Goal: Information Seeking & Learning: Learn about a topic

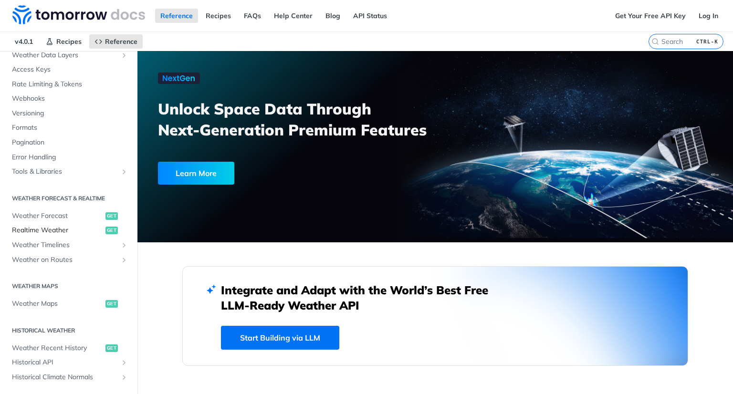
scroll to position [95, 0]
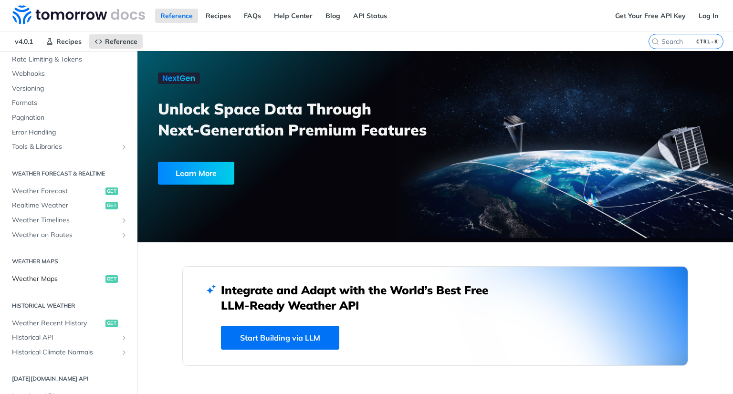
click at [45, 280] on span "Weather Maps" at bounding box center [57, 279] width 91 height 10
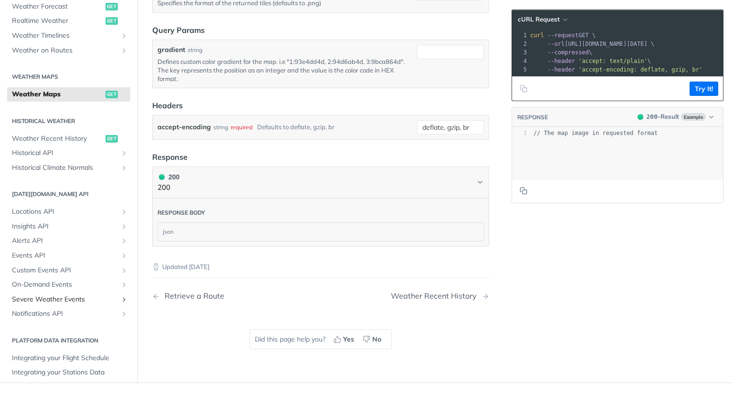
scroll to position [239, 0]
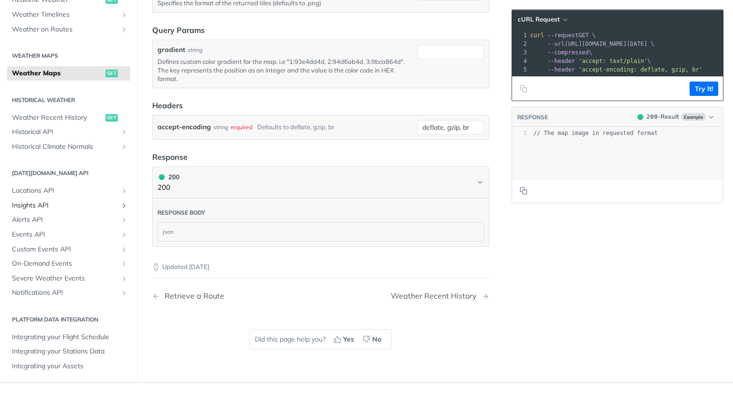
click at [86, 210] on span "Insights API" at bounding box center [65, 206] width 106 height 10
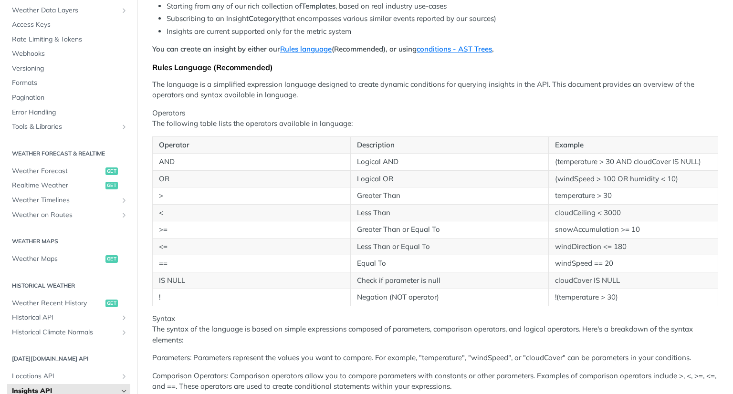
scroll to position [48, 0]
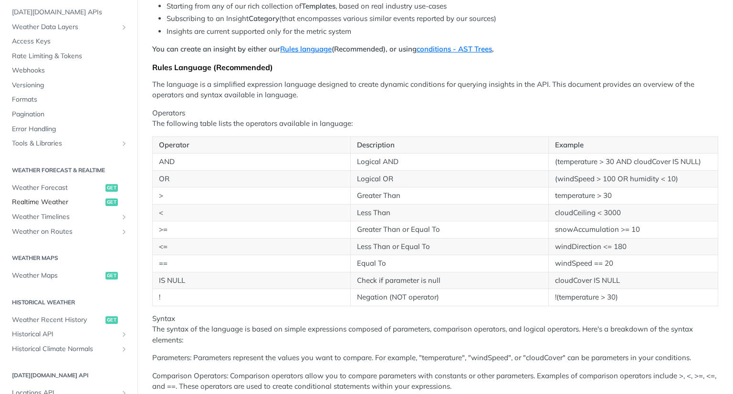
click at [38, 205] on span "Realtime Weather" at bounding box center [57, 203] width 91 height 10
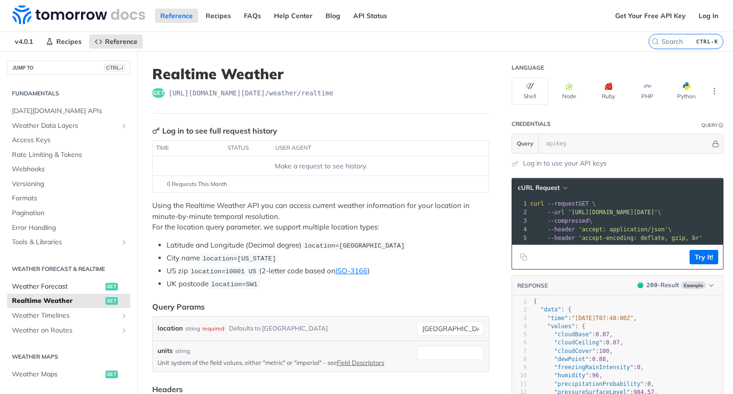
click at [57, 287] on span "Weather Forecast" at bounding box center [57, 287] width 91 height 10
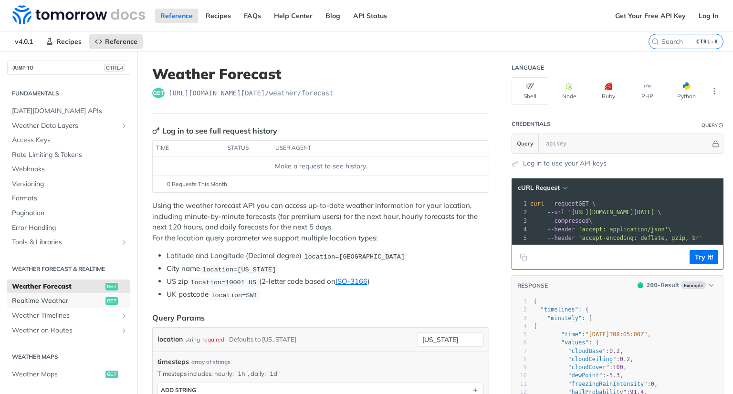
drag, startPoint x: 47, startPoint y: 301, endPoint x: 76, endPoint y: 276, distance: 37.9
click at [47, 301] on span "Realtime Weather" at bounding box center [57, 301] width 91 height 10
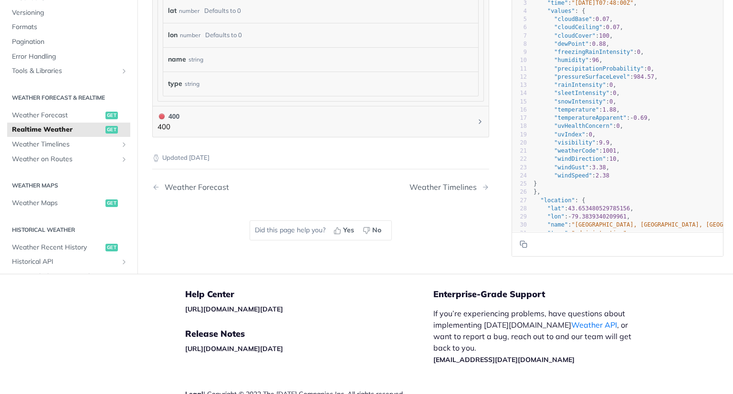
scroll to position [620, 0]
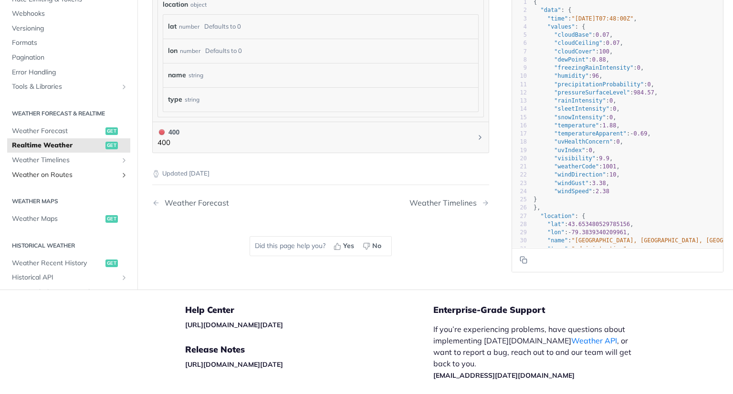
click at [46, 174] on span "Weather on Routes" at bounding box center [65, 175] width 106 height 10
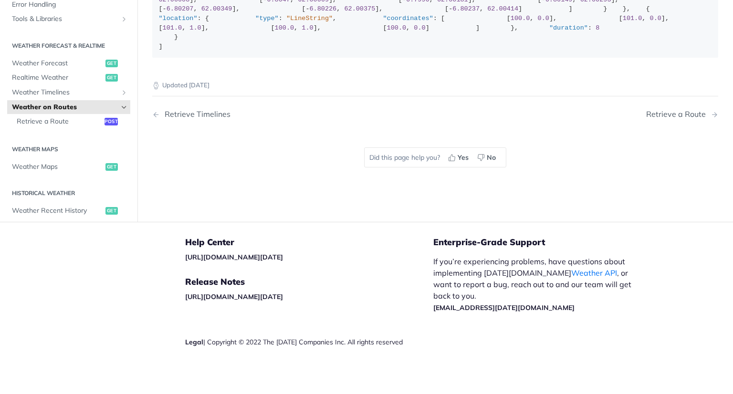
scroll to position [334, 0]
click at [34, 172] on span "Weather Maps" at bounding box center [57, 167] width 91 height 10
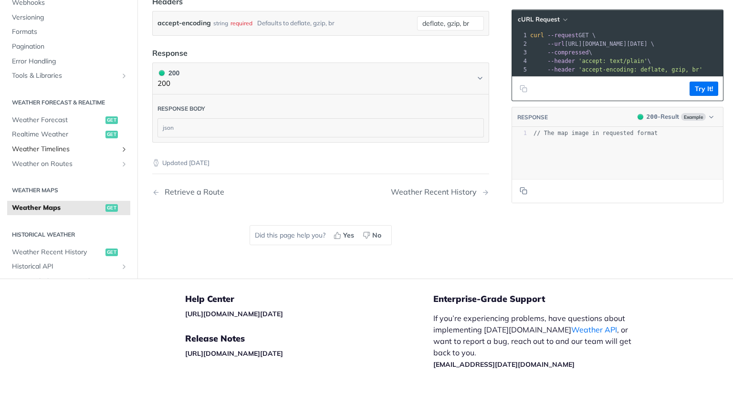
click at [120, 153] on icon "Show subpages for Weather Timelines" at bounding box center [124, 150] width 8 height 8
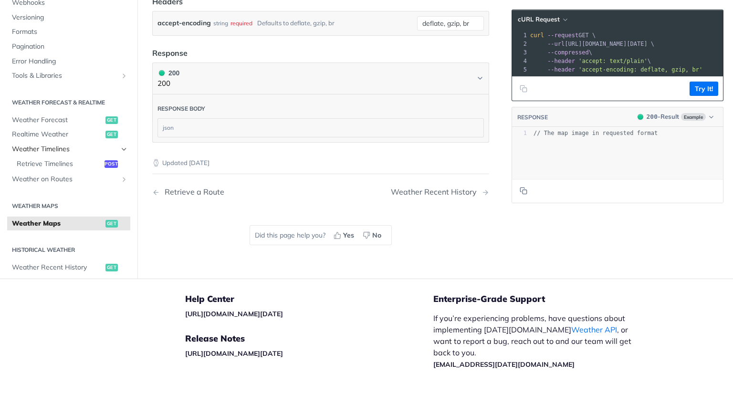
click at [120, 153] on icon "Hide subpages for Weather Timelines" at bounding box center [124, 150] width 8 height 8
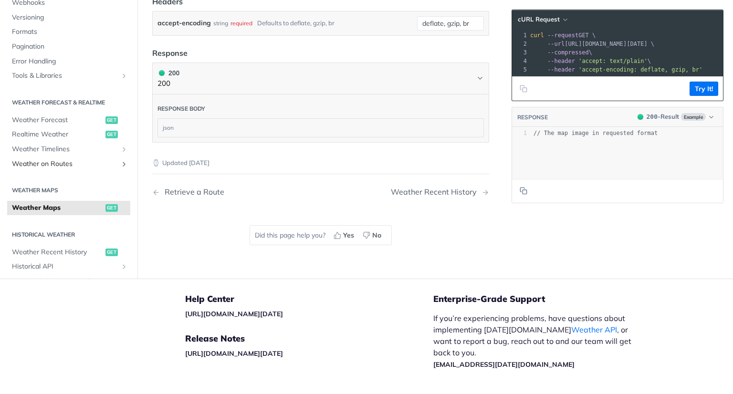
click at [120, 168] on icon "Show subpages for Weather on Routes" at bounding box center [124, 164] width 8 height 8
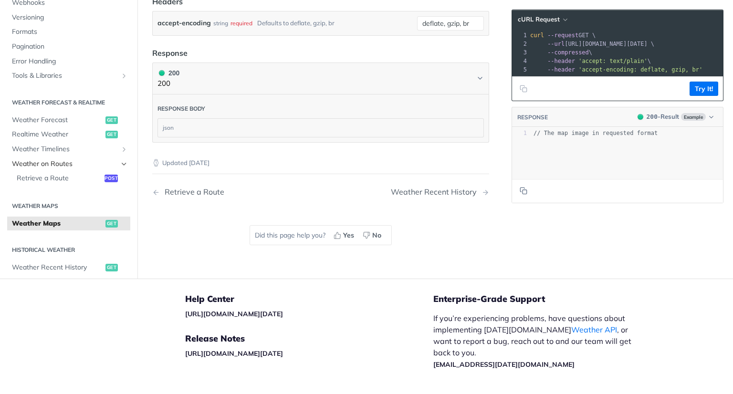
click at [120, 168] on icon "Hide subpages for Weather on Routes" at bounding box center [124, 164] width 8 height 8
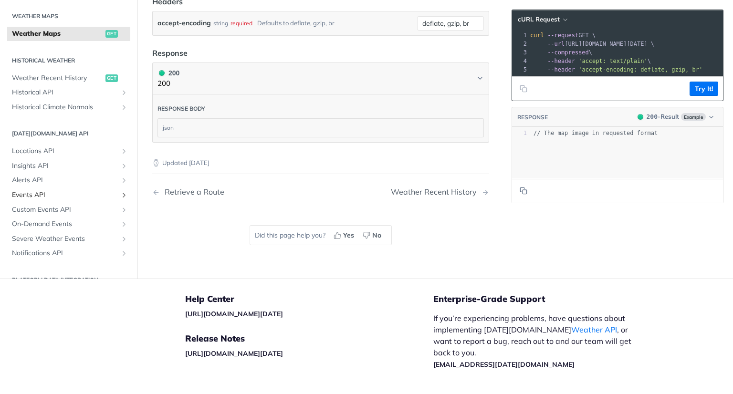
scroll to position [191, 0]
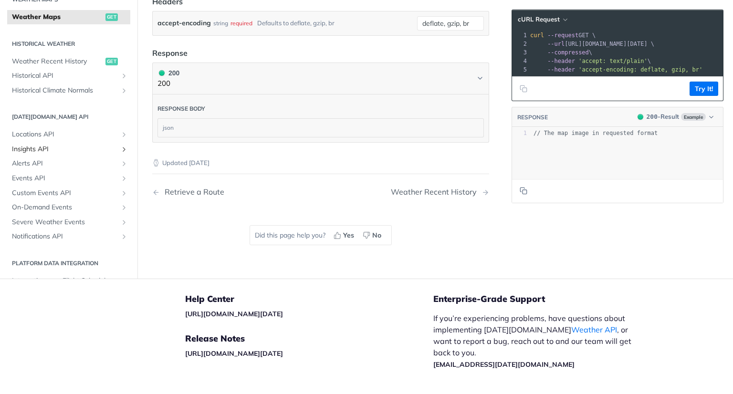
click at [50, 154] on span "Insights API" at bounding box center [65, 150] width 106 height 10
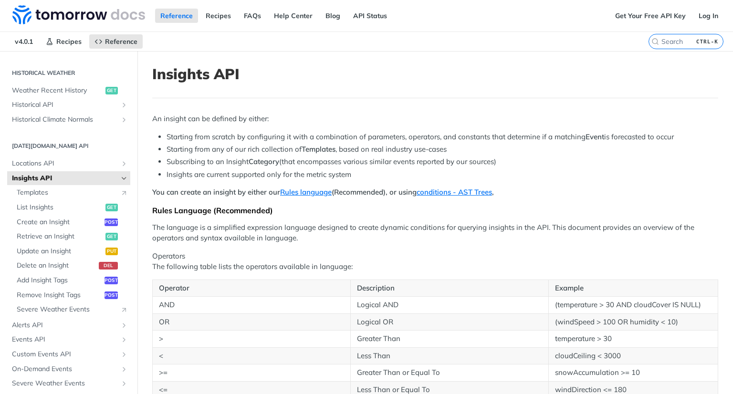
scroll to position [334, 0]
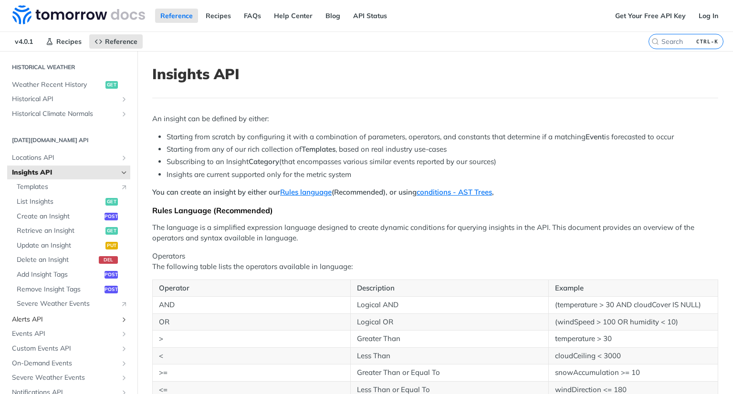
click at [64, 317] on span "Alerts API" at bounding box center [65, 320] width 106 height 10
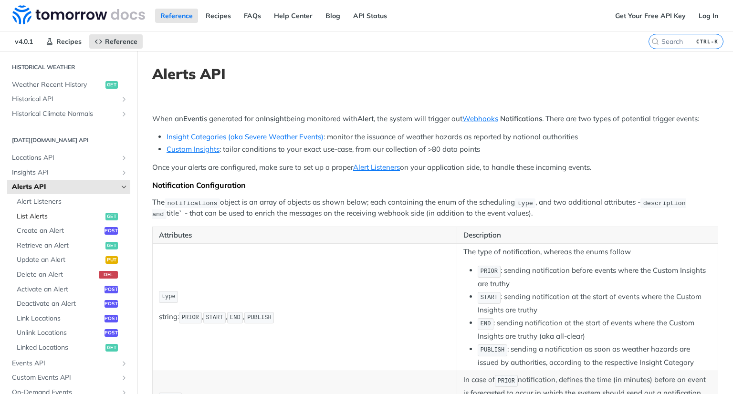
click at [37, 212] on span "List Alerts" at bounding box center [60, 217] width 86 height 10
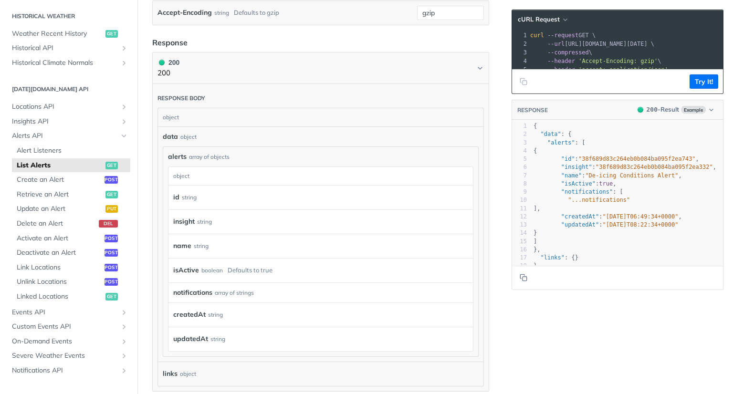
scroll to position [286, 0]
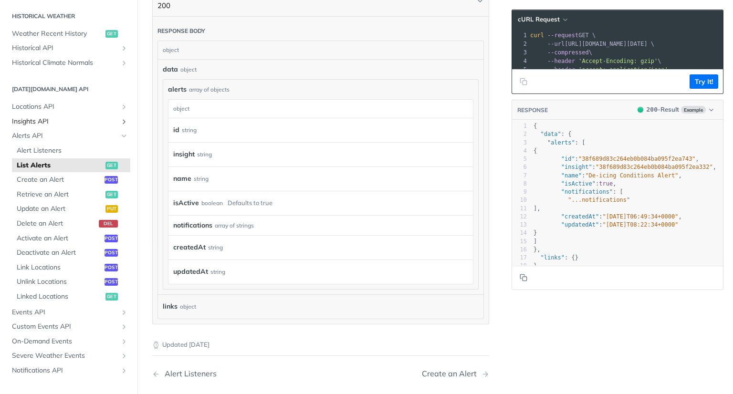
click at [55, 120] on span "Insights API" at bounding box center [65, 122] width 106 height 10
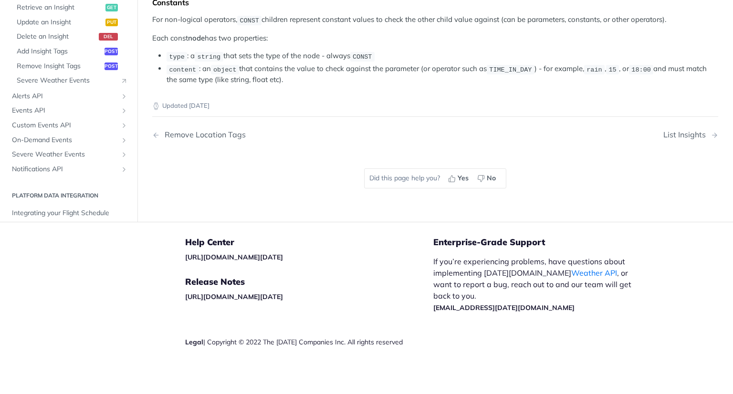
scroll to position [1861, 0]
